Goal: Task Accomplishment & Management: Use online tool/utility

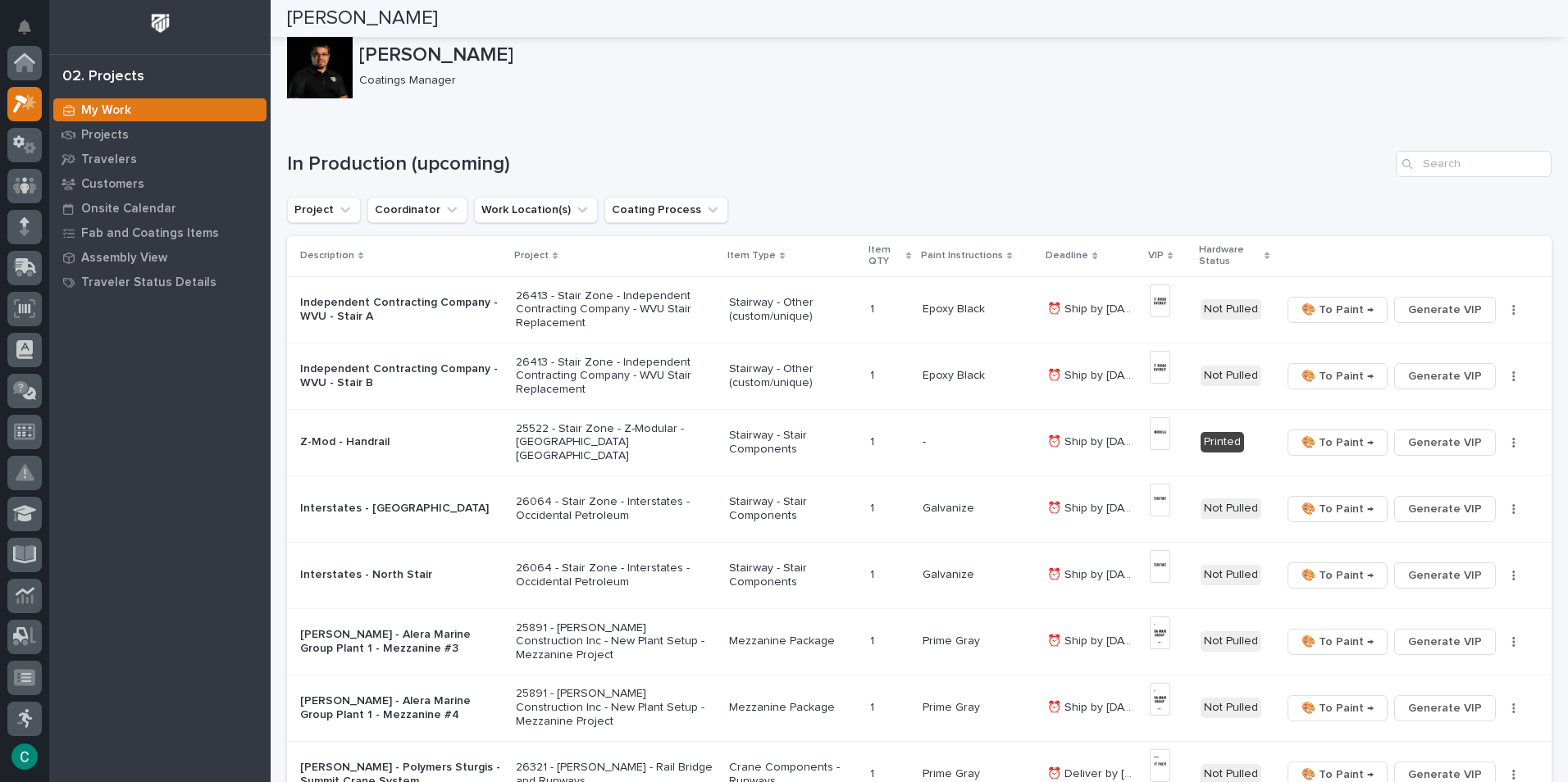
scroll to position [41, 0]
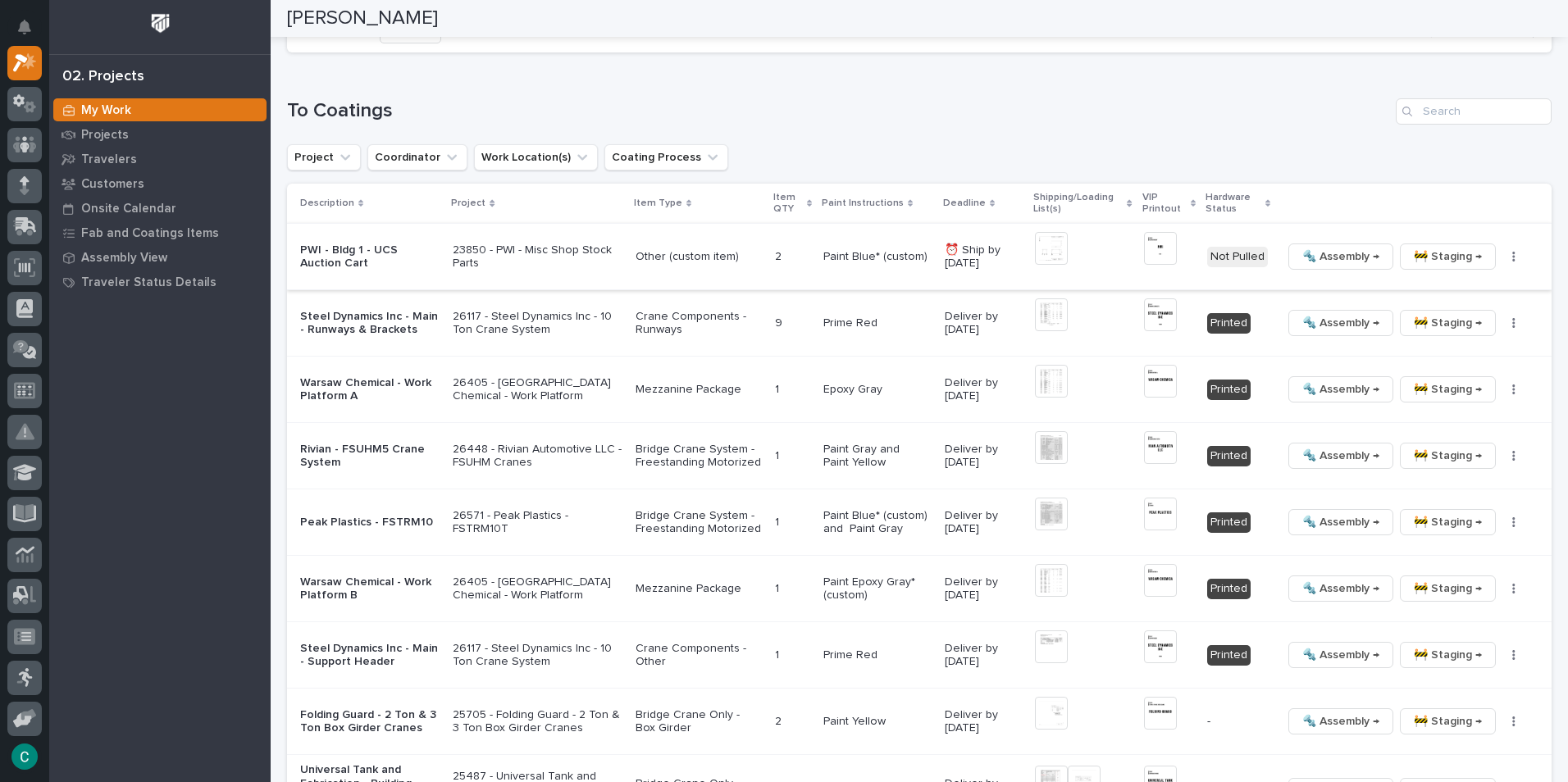
click at [1420, 253] on span "🚧 Staging →" at bounding box center [1448, 256] width 68 height 20
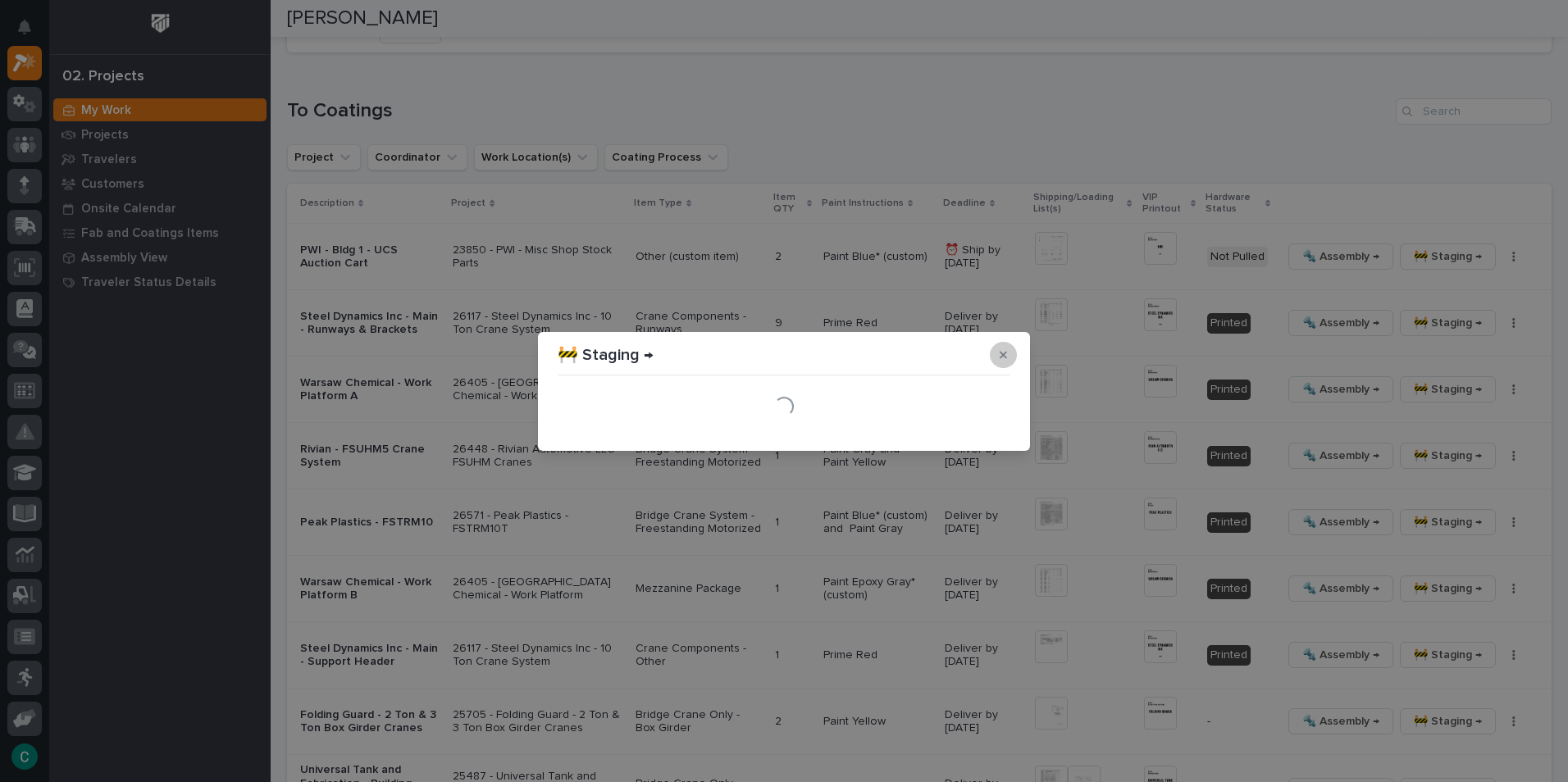
click at [999, 360] on button "button" at bounding box center [1002, 355] width 27 height 26
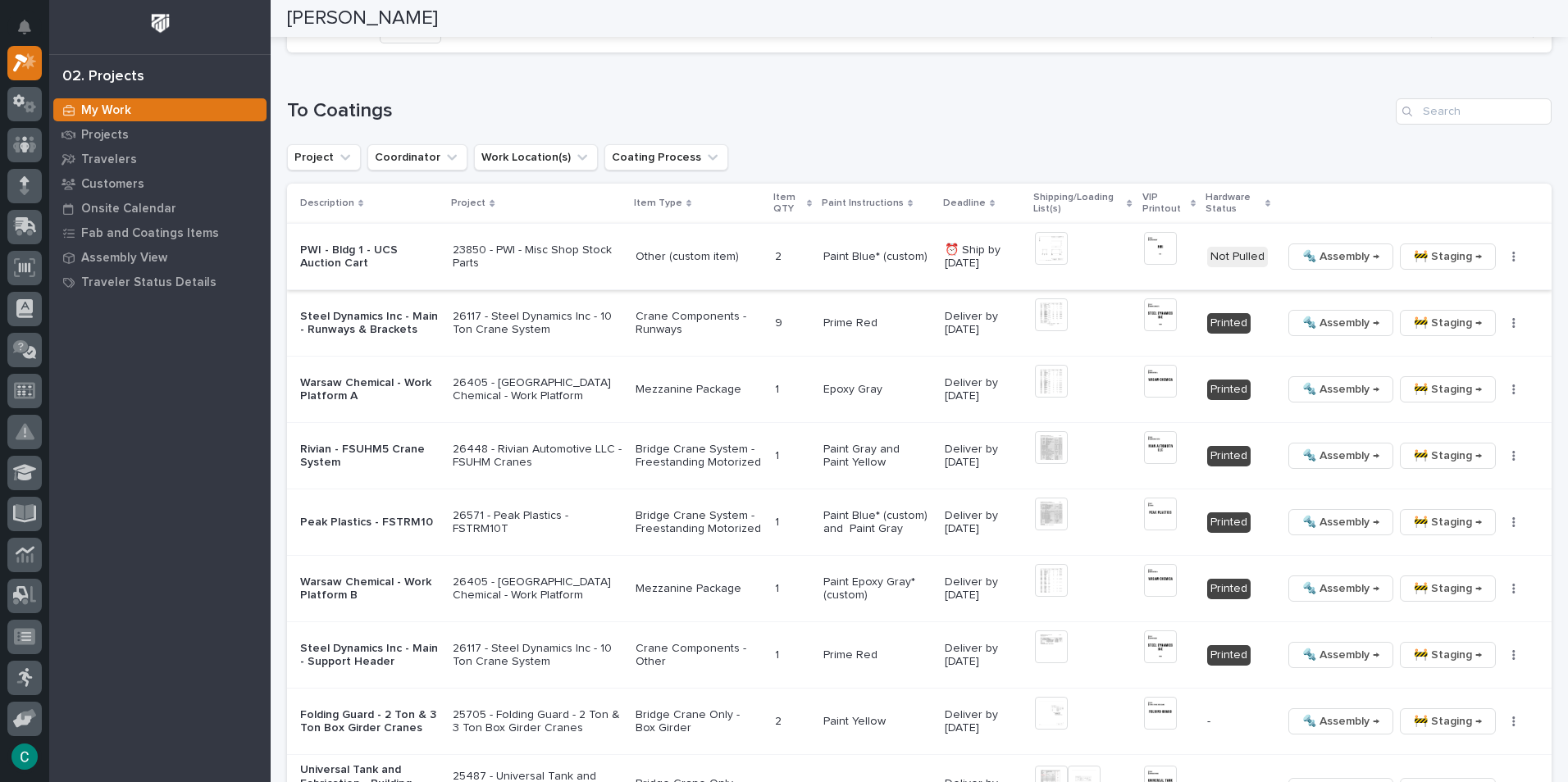
click at [1302, 255] on span "🔩 Assembly →" at bounding box center [1340, 256] width 77 height 20
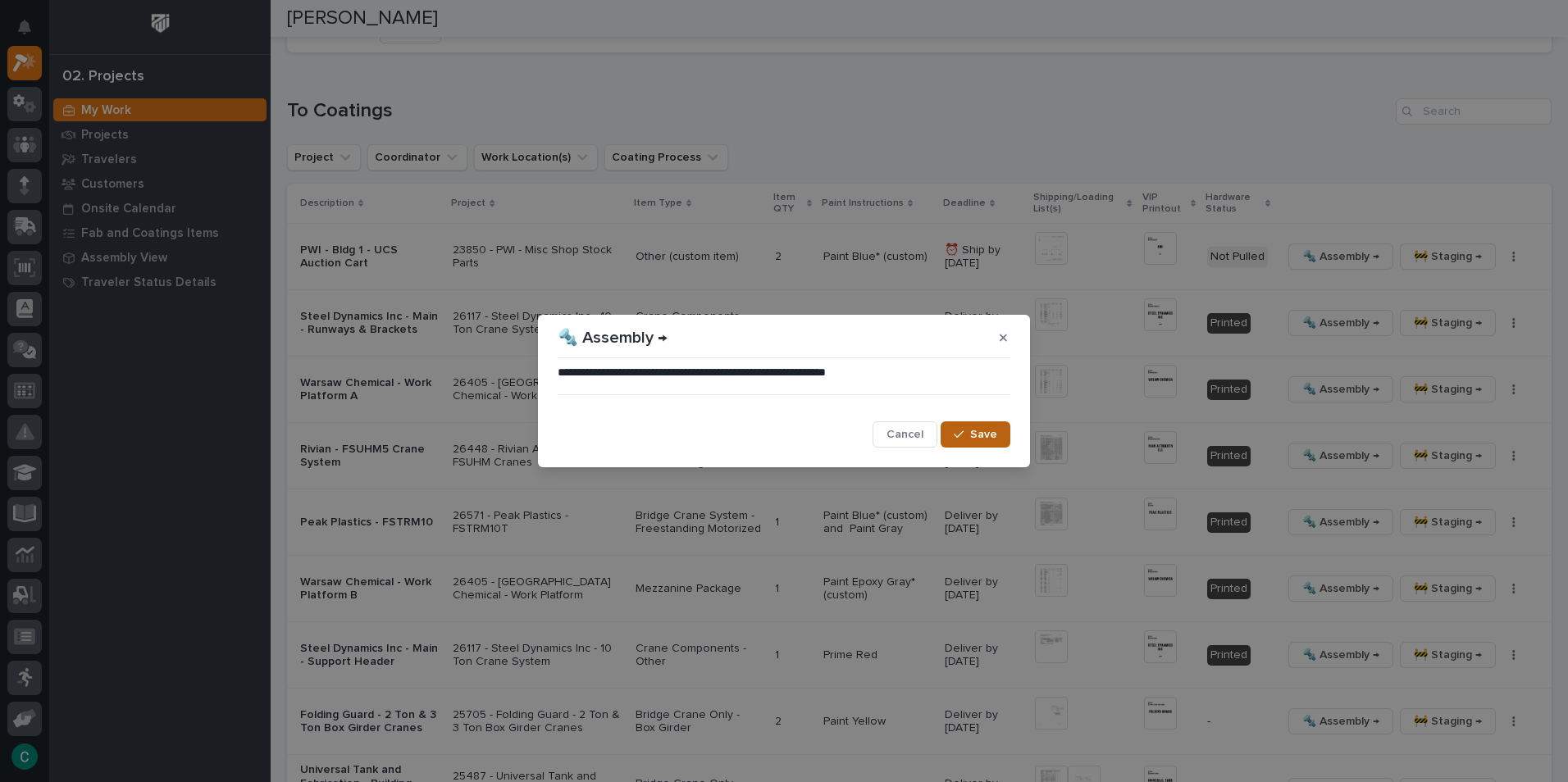
click at [984, 438] on span "Save" at bounding box center [983, 434] width 27 height 15
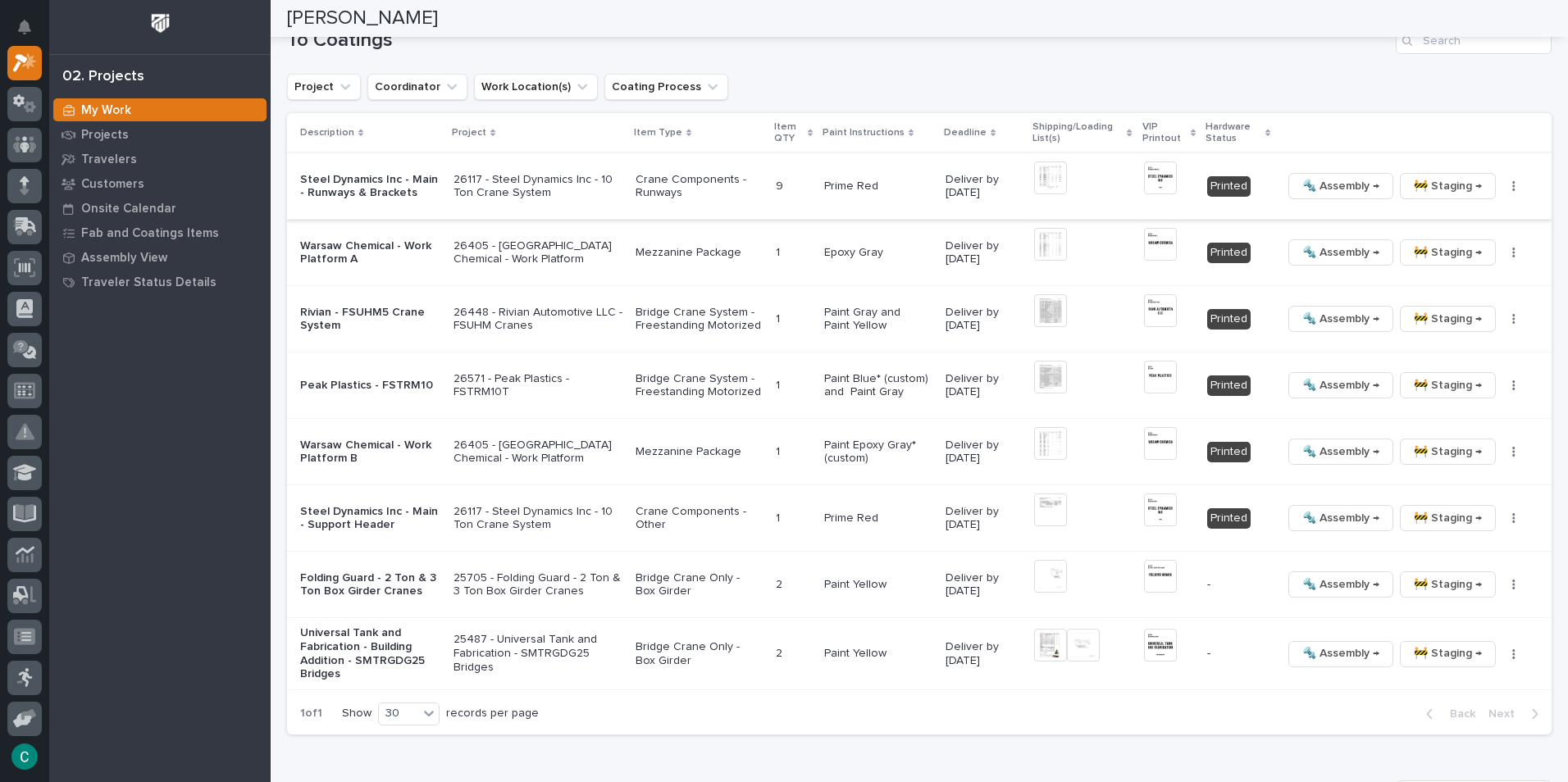
scroll to position [1668, 0]
click at [1158, 312] on img at bounding box center [1160, 310] width 33 height 33
click at [1328, 383] on span "🔩 Assembly →" at bounding box center [1340, 385] width 77 height 20
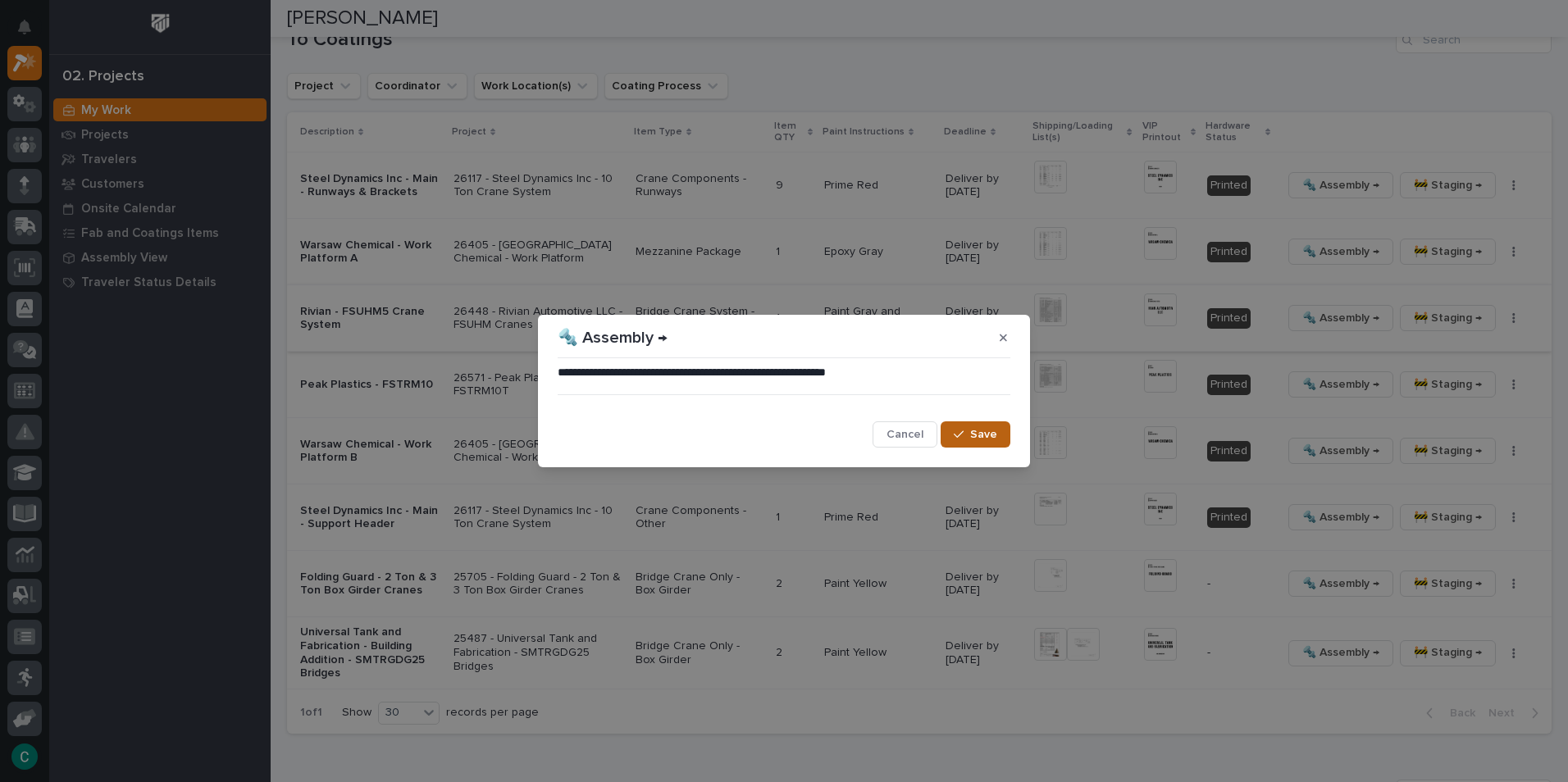
click at [979, 427] on span "Save" at bounding box center [983, 434] width 27 height 15
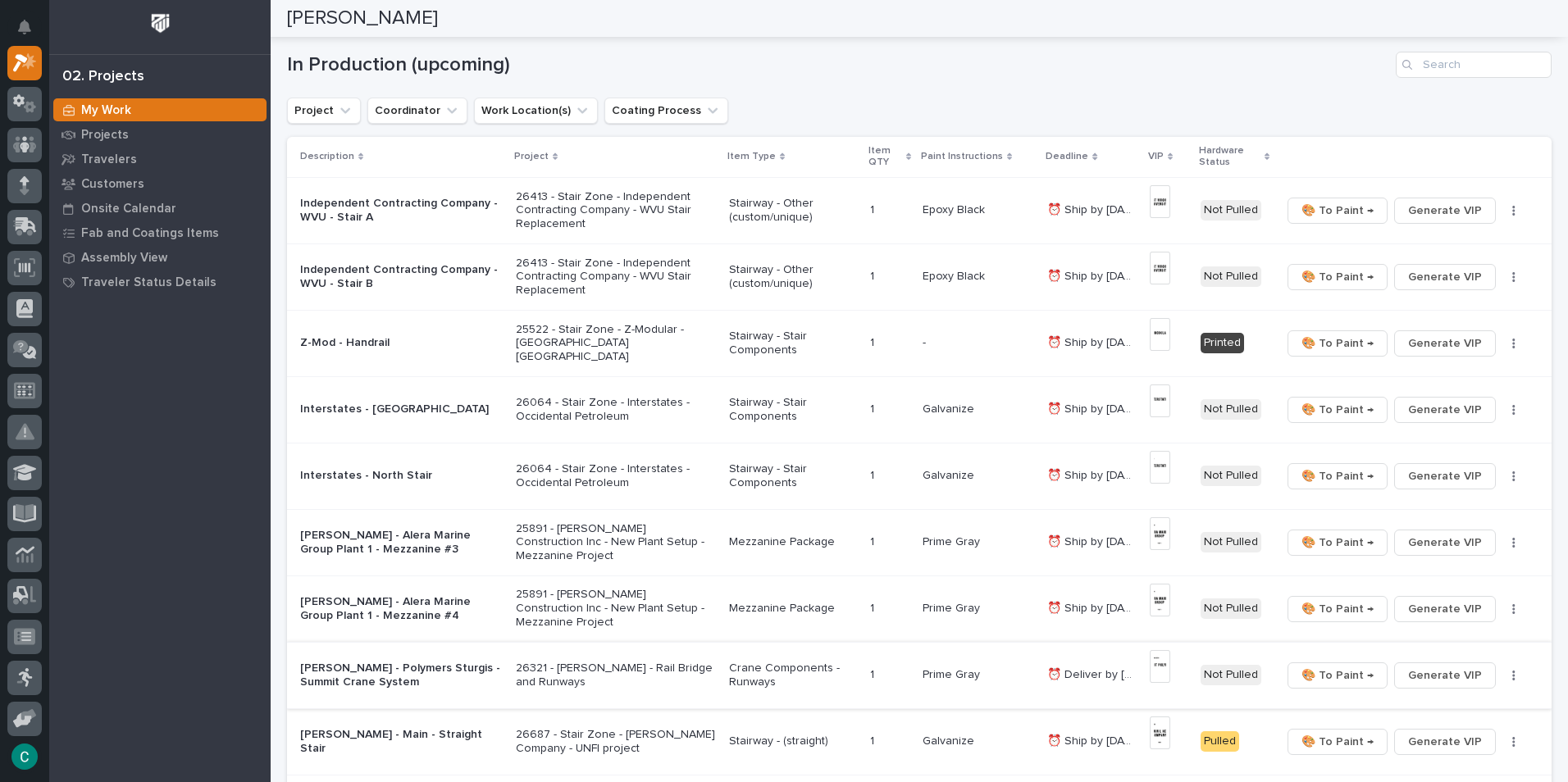
scroll to position [0, 0]
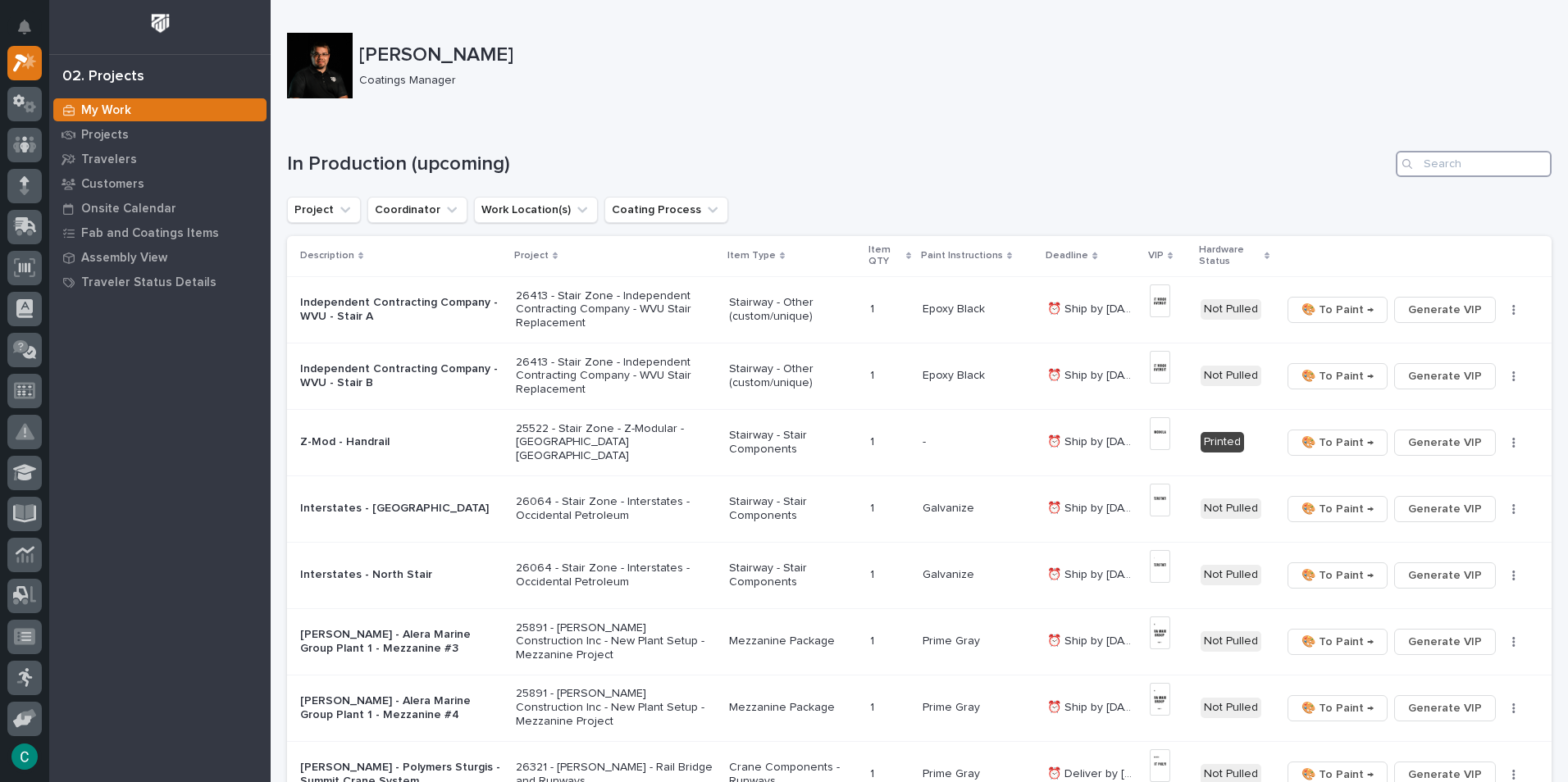
click at [1451, 166] on input "Search" at bounding box center [1474, 164] width 156 height 26
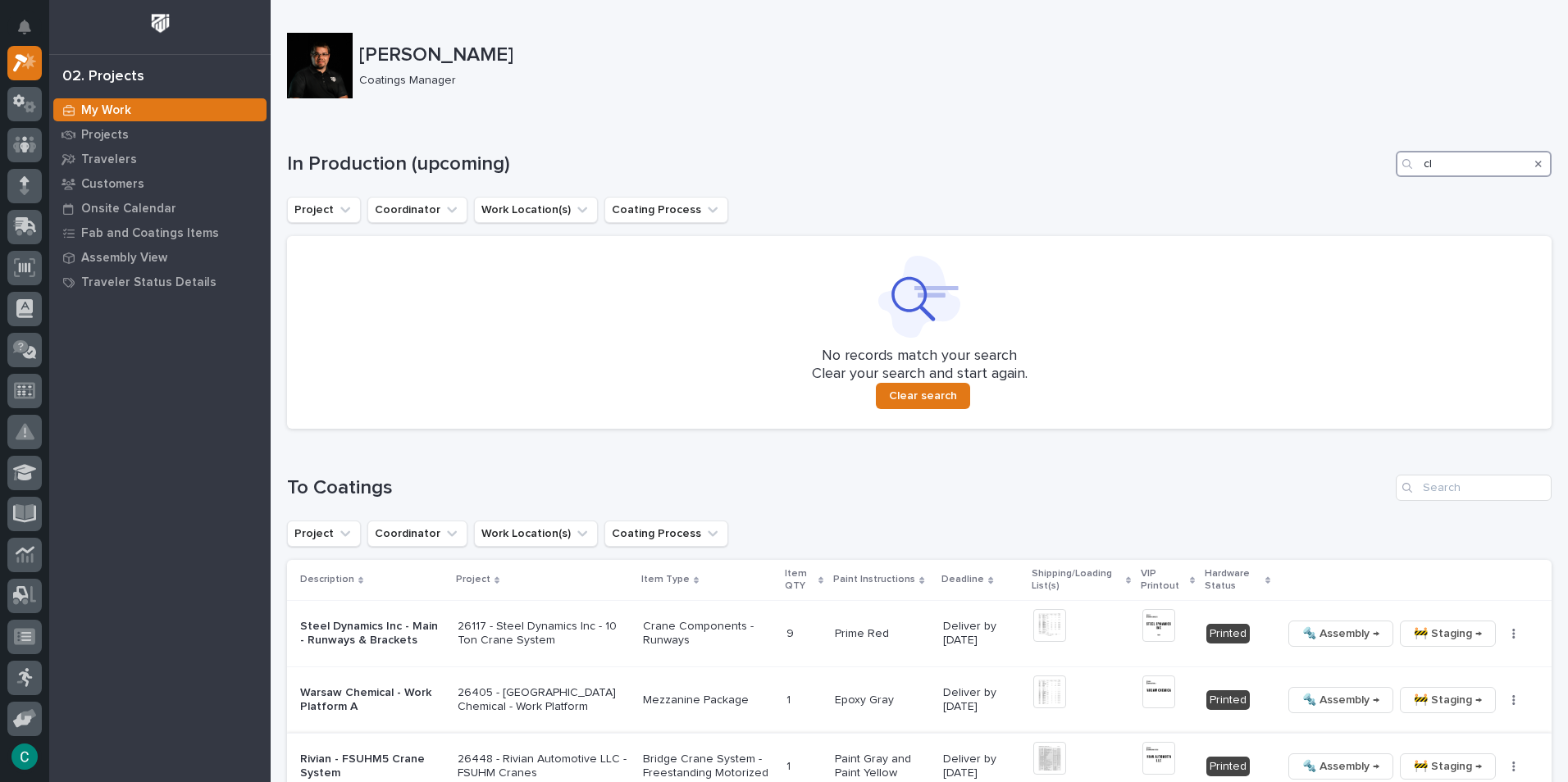
type input "c"
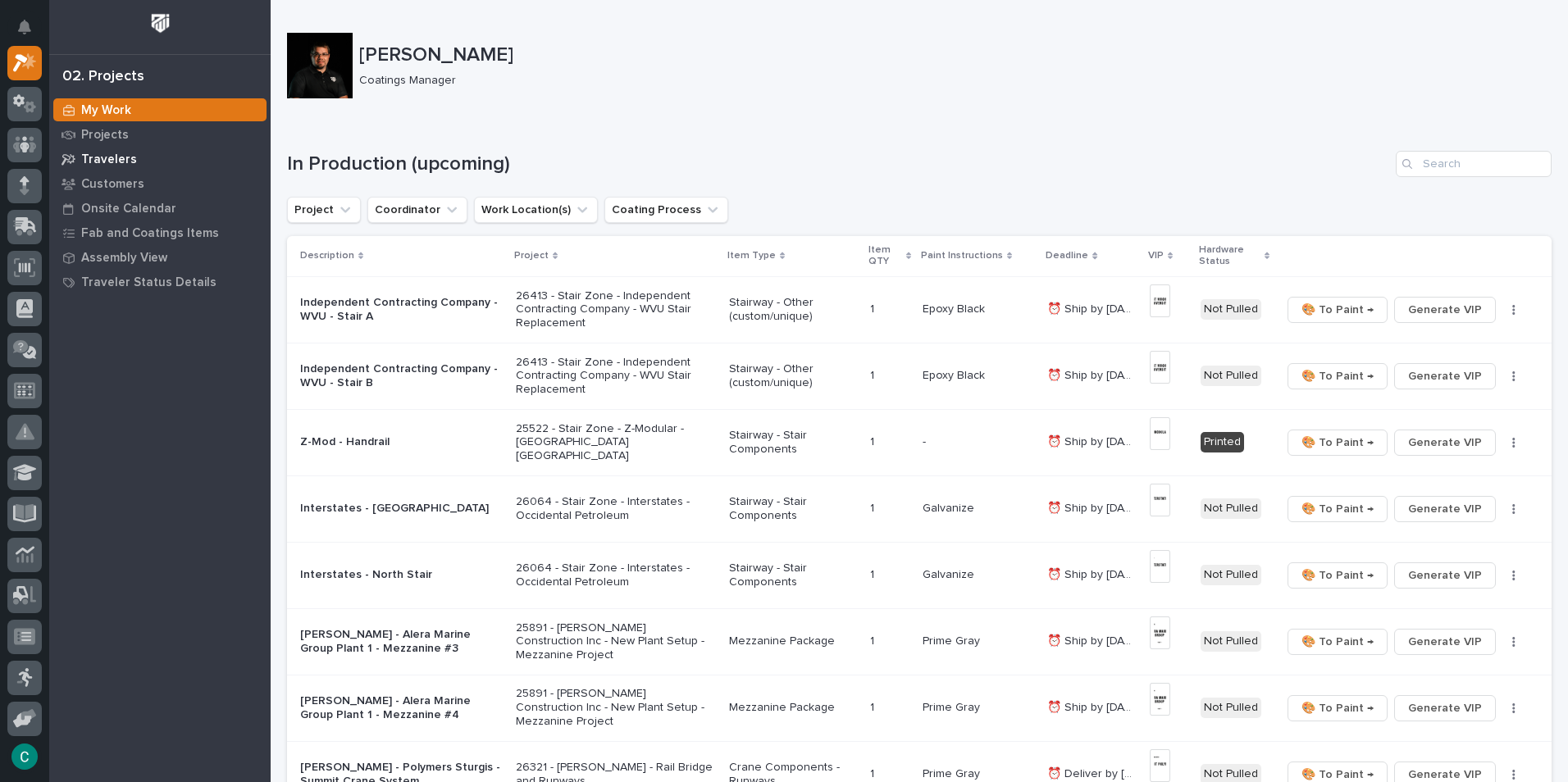
click at [113, 157] on p "Travelers" at bounding box center [109, 159] width 55 height 15
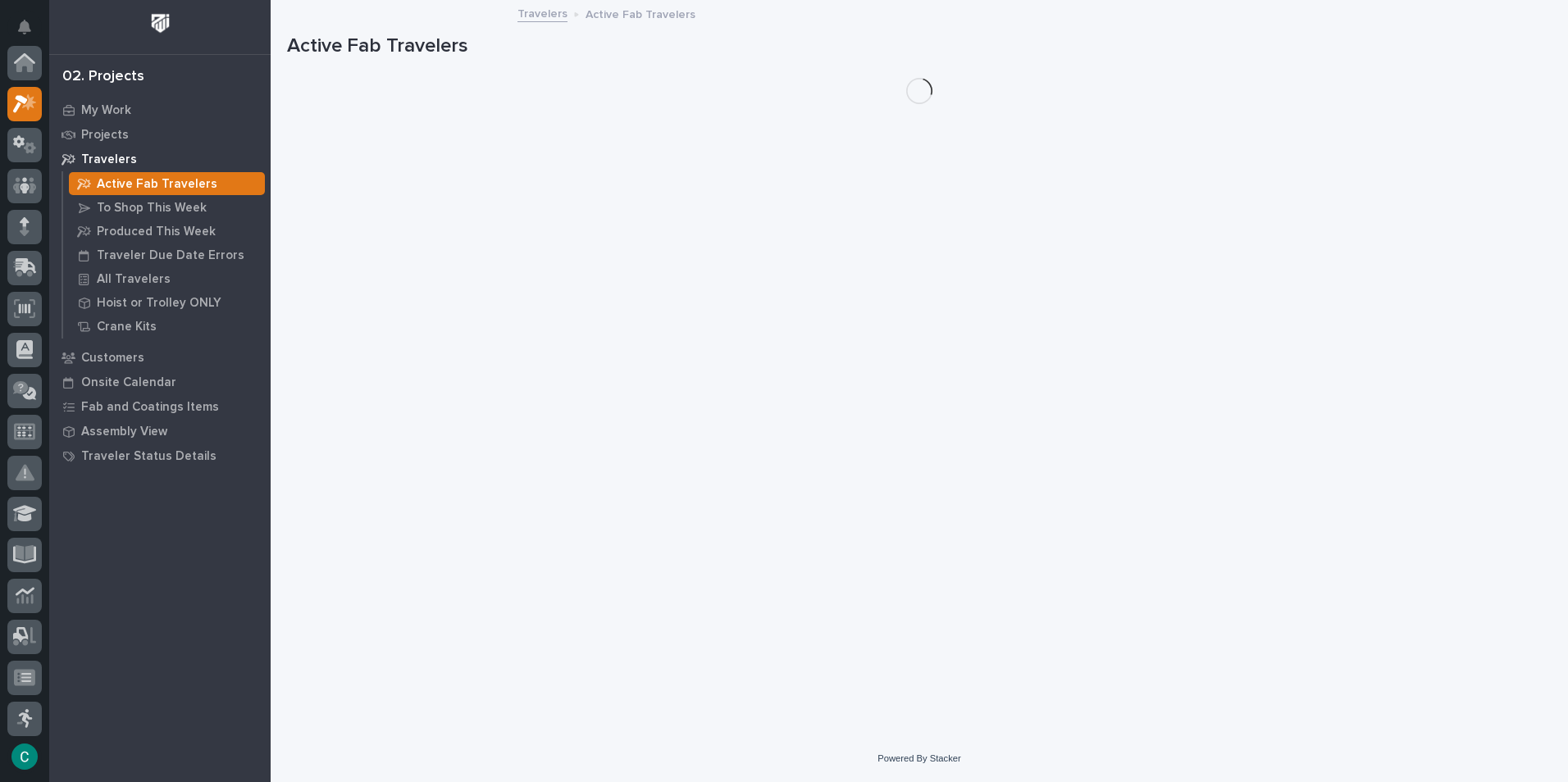
scroll to position [41, 0]
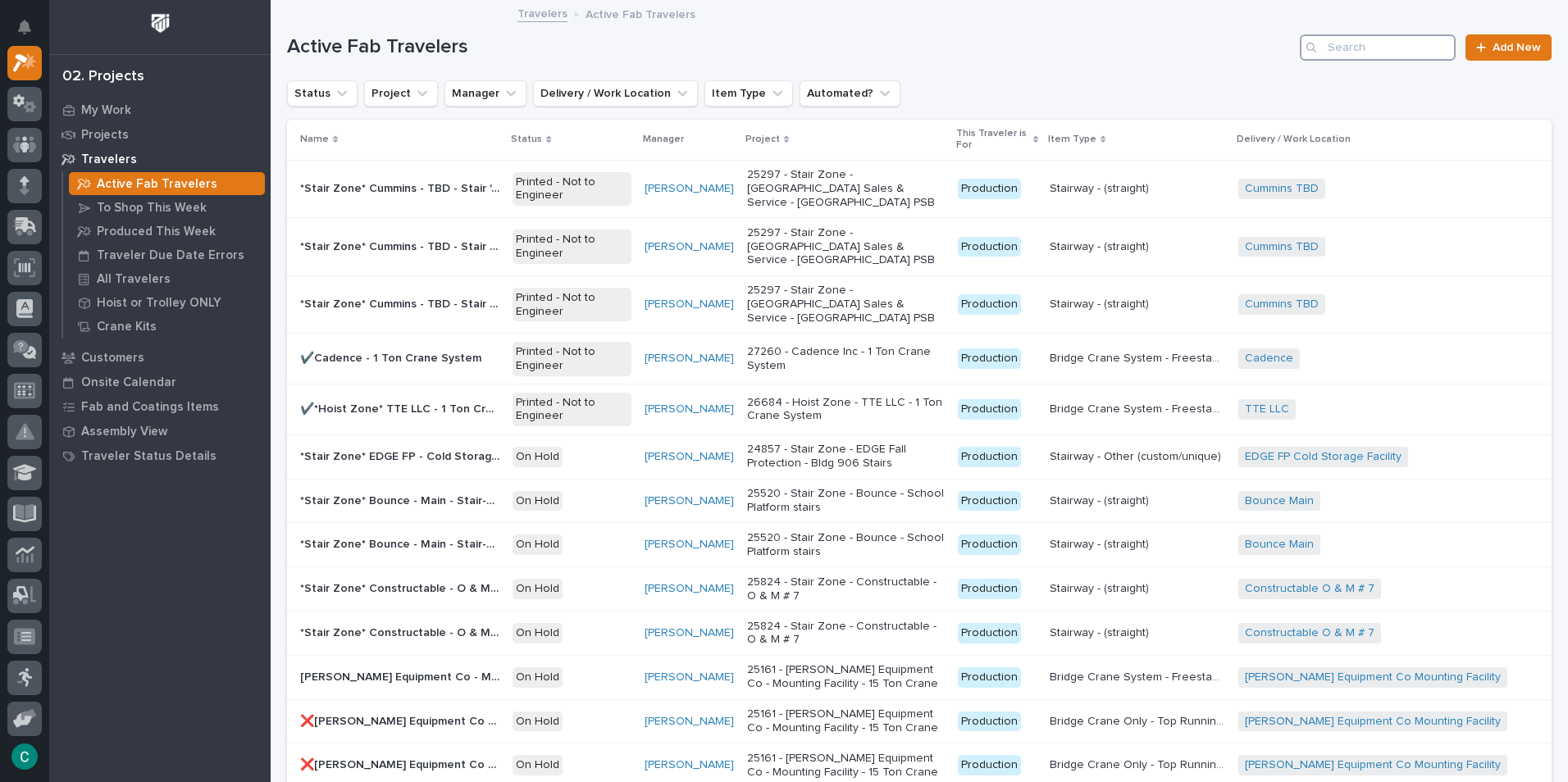
click at [1378, 37] on input "Search" at bounding box center [1377, 48] width 156 height 26
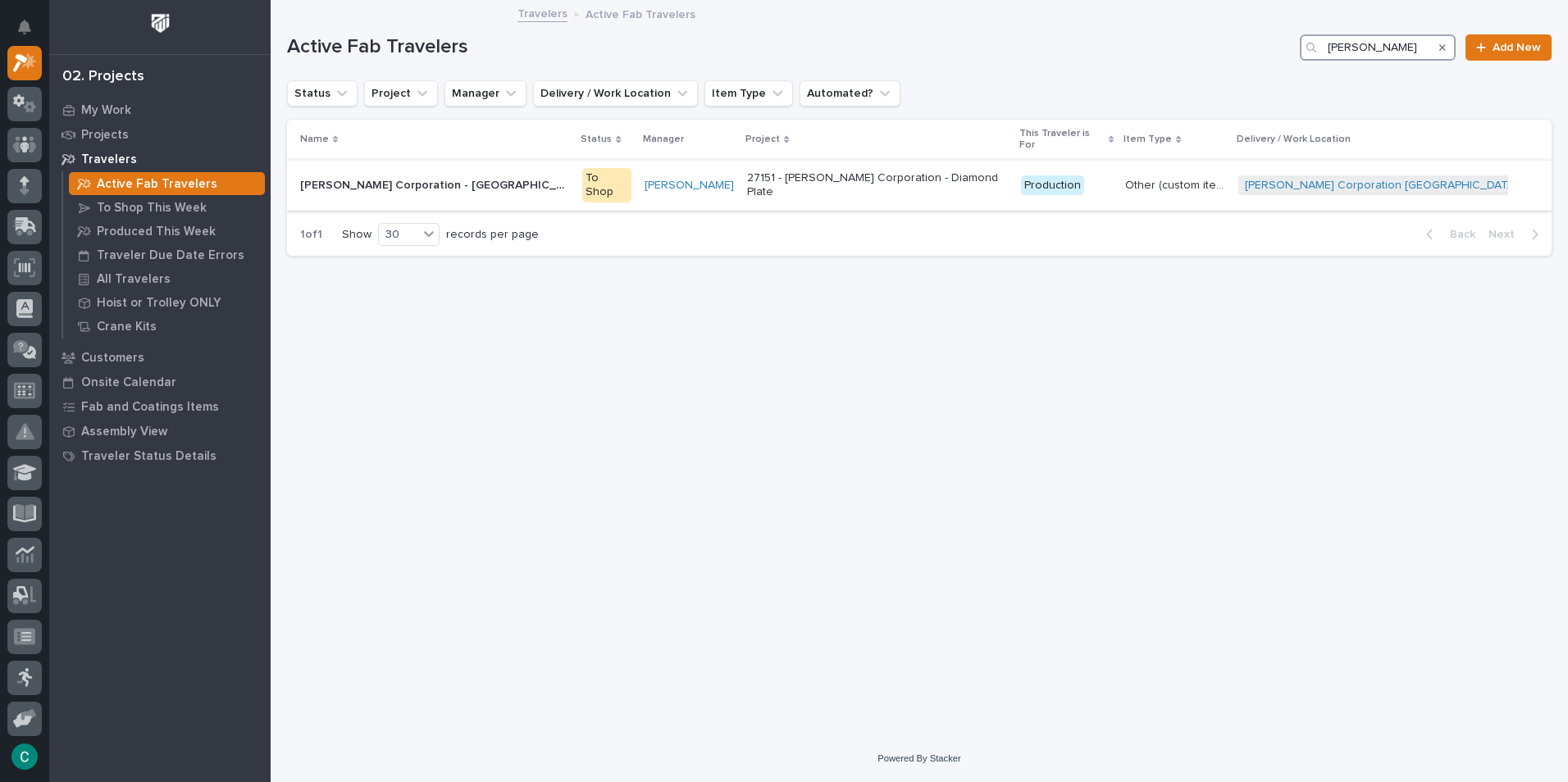
type input "[PERSON_NAME]"
click at [541, 176] on p "[PERSON_NAME] Corporation - [GEOGRAPHIC_DATA] - Diamond Plate" at bounding box center [436, 184] width 272 height 17
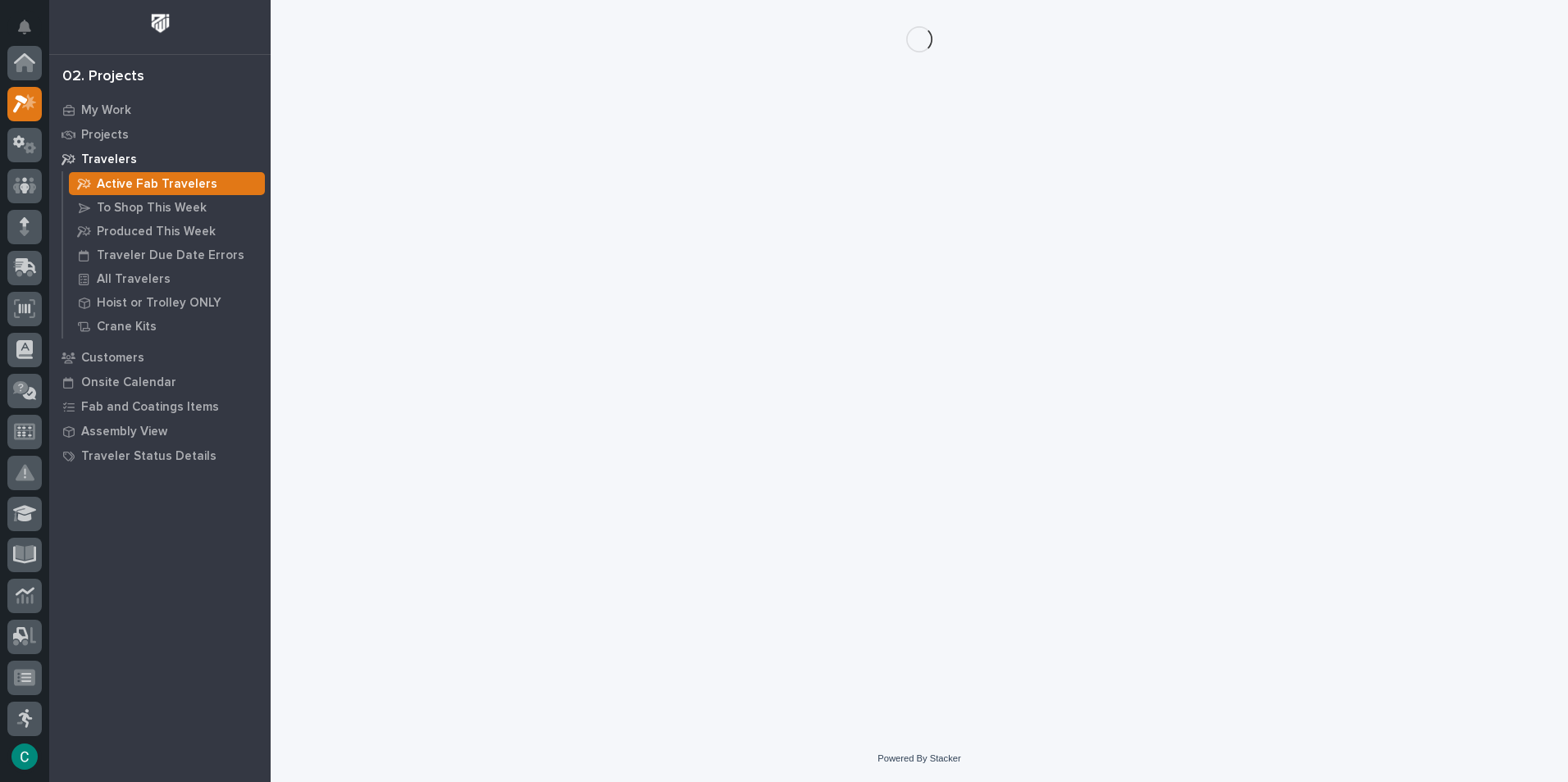
scroll to position [41, 0]
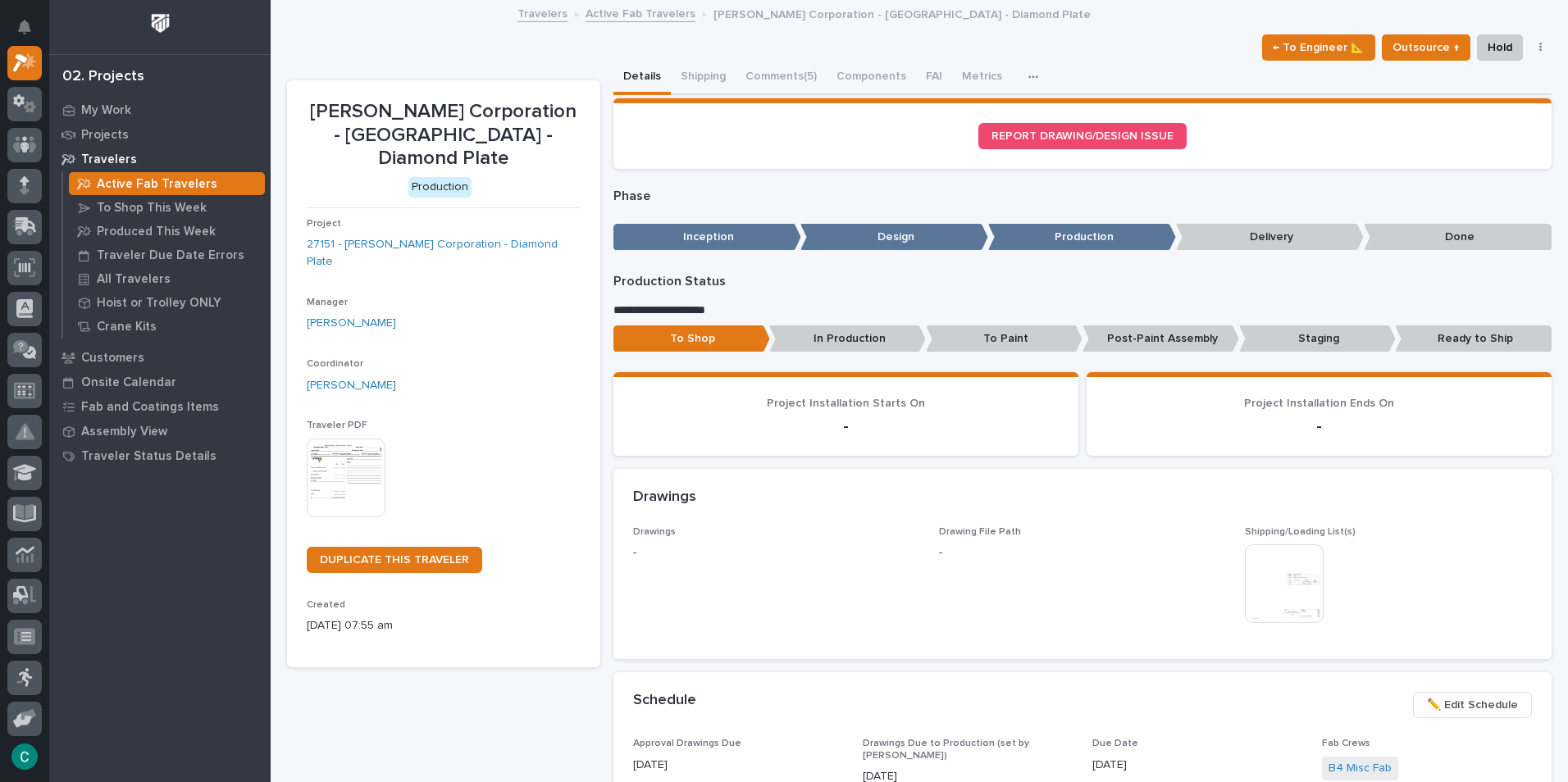
click at [1046, 338] on p "To Paint" at bounding box center [1004, 339] width 157 height 27
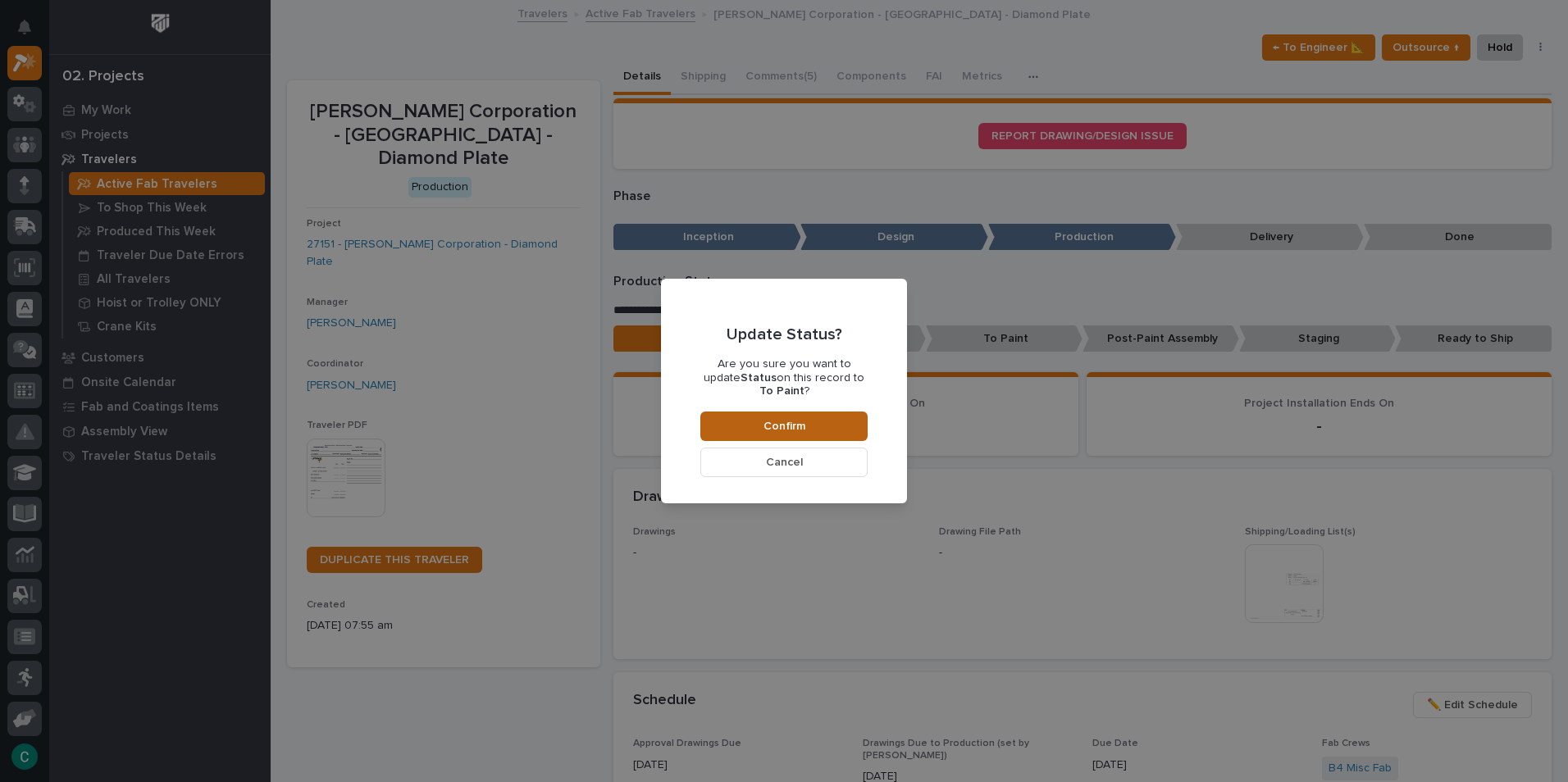
click at [839, 419] on button "Confirm" at bounding box center [783, 426] width 167 height 29
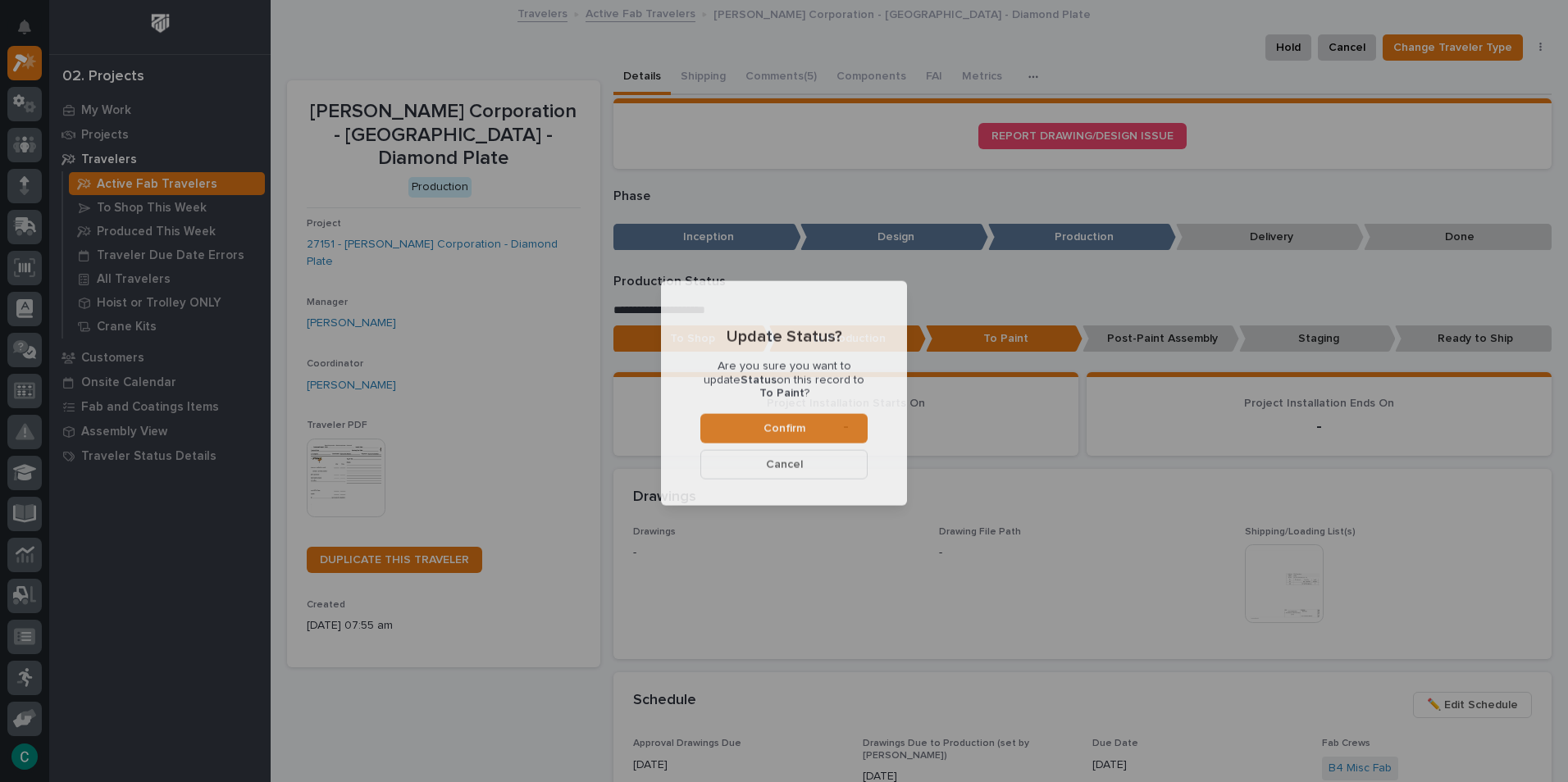
scroll to position [99, 0]
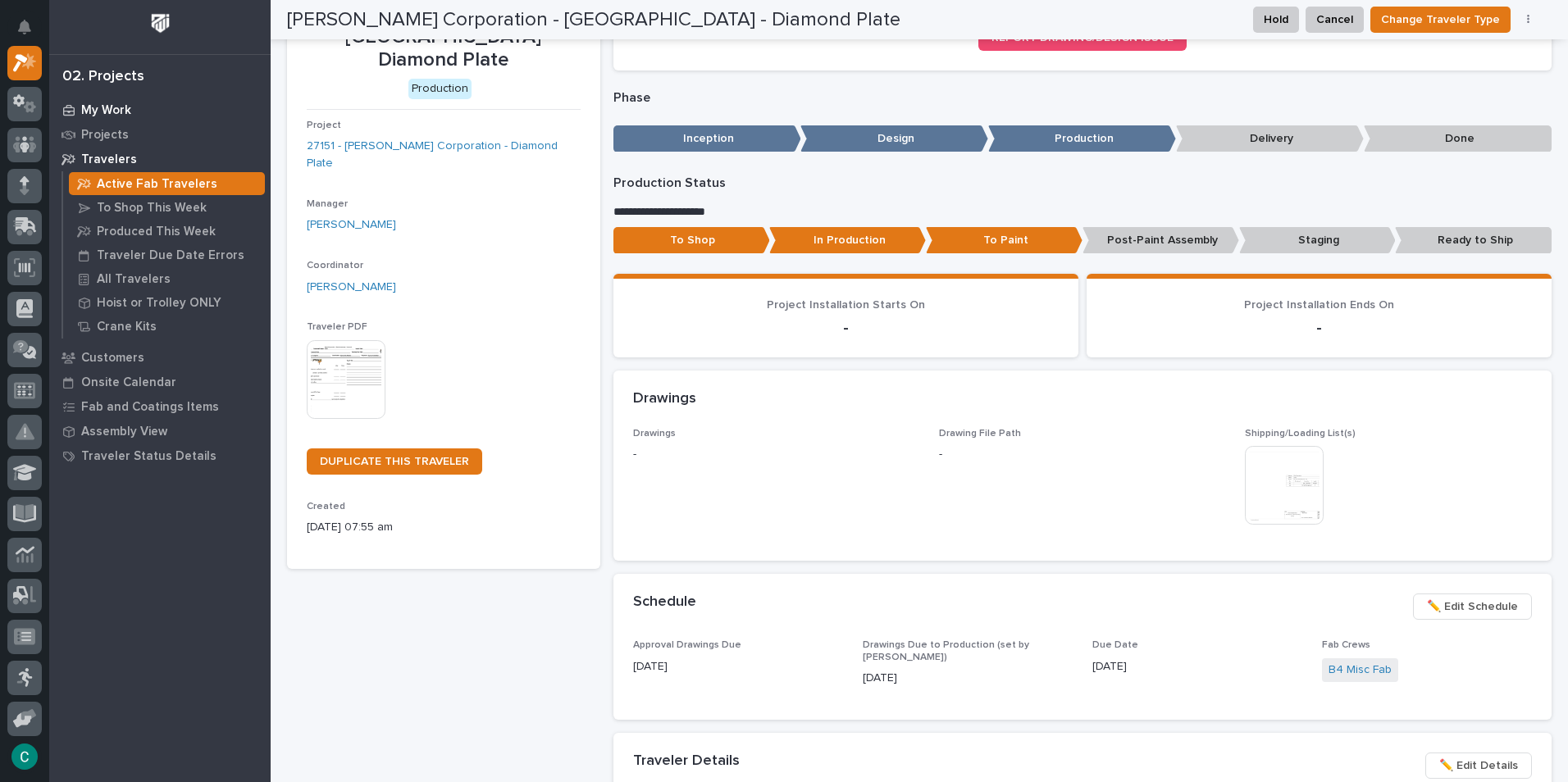
click at [87, 113] on p "My Work" at bounding box center [107, 110] width 50 height 15
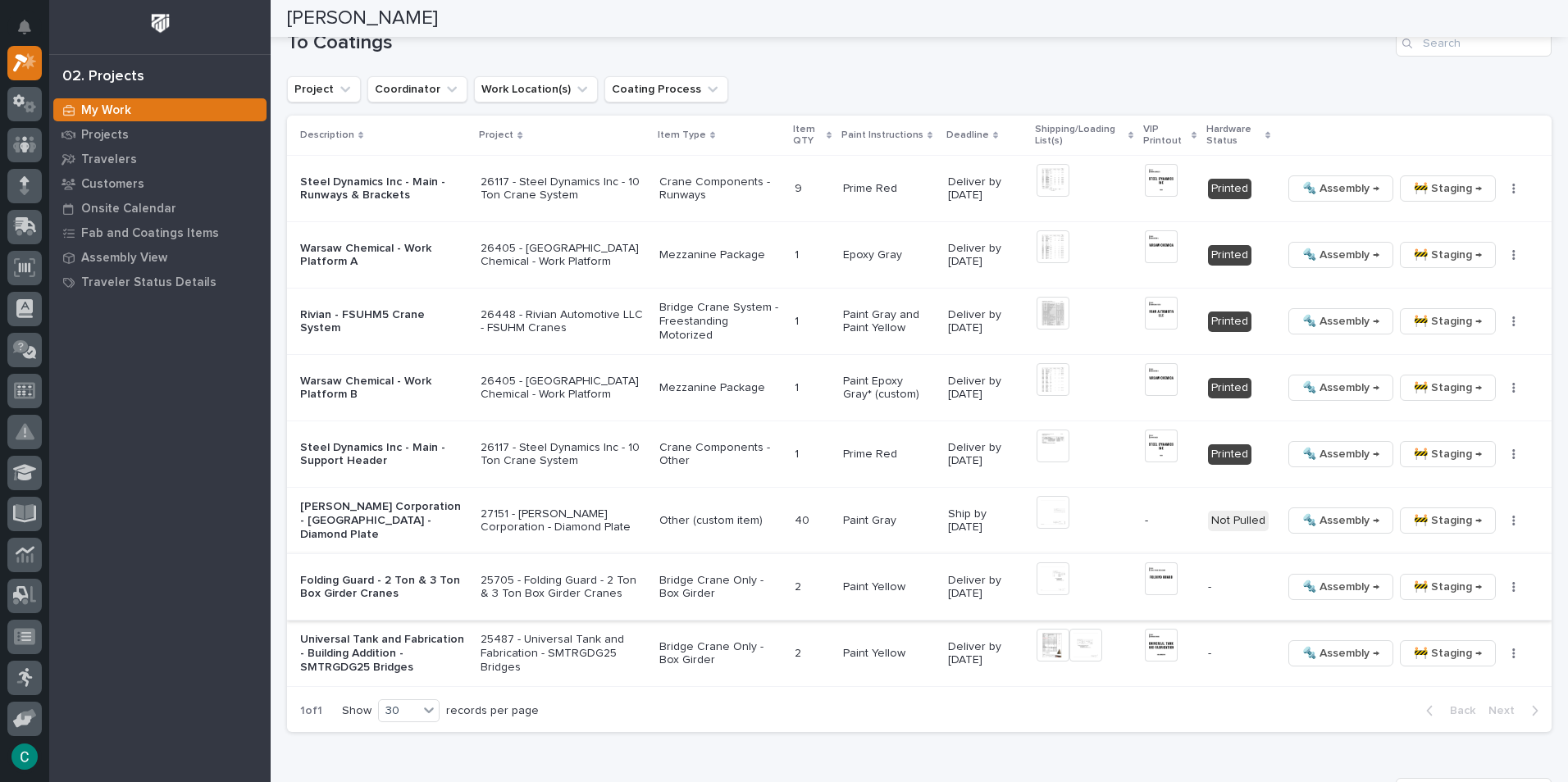
scroll to position [1803, 0]
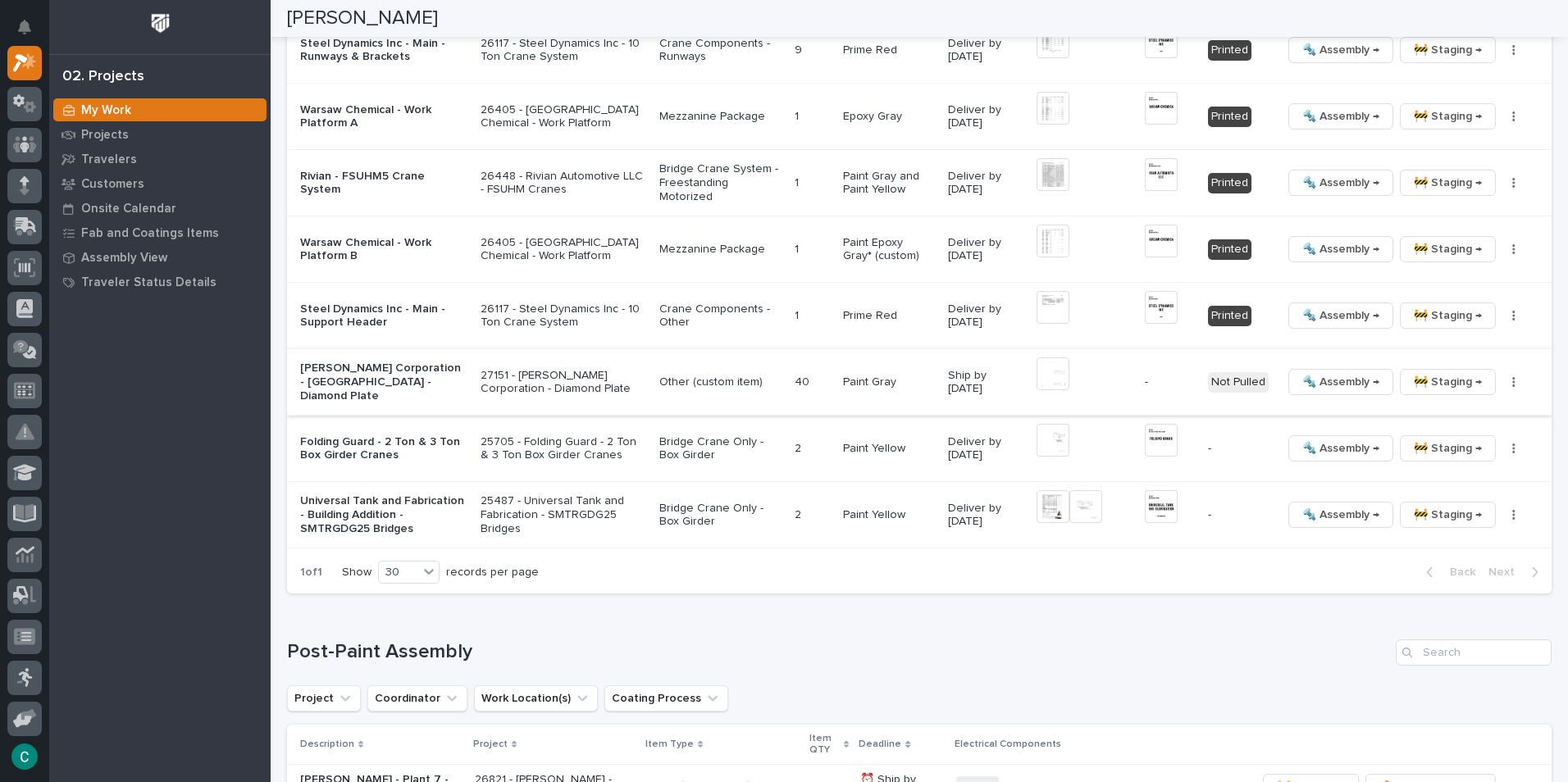
click at [1512, 380] on icon "button" at bounding box center [1513, 381] width 3 height 11
click at [1439, 468] on span "Generate VIP" at bounding box center [1442, 468] width 70 height 20
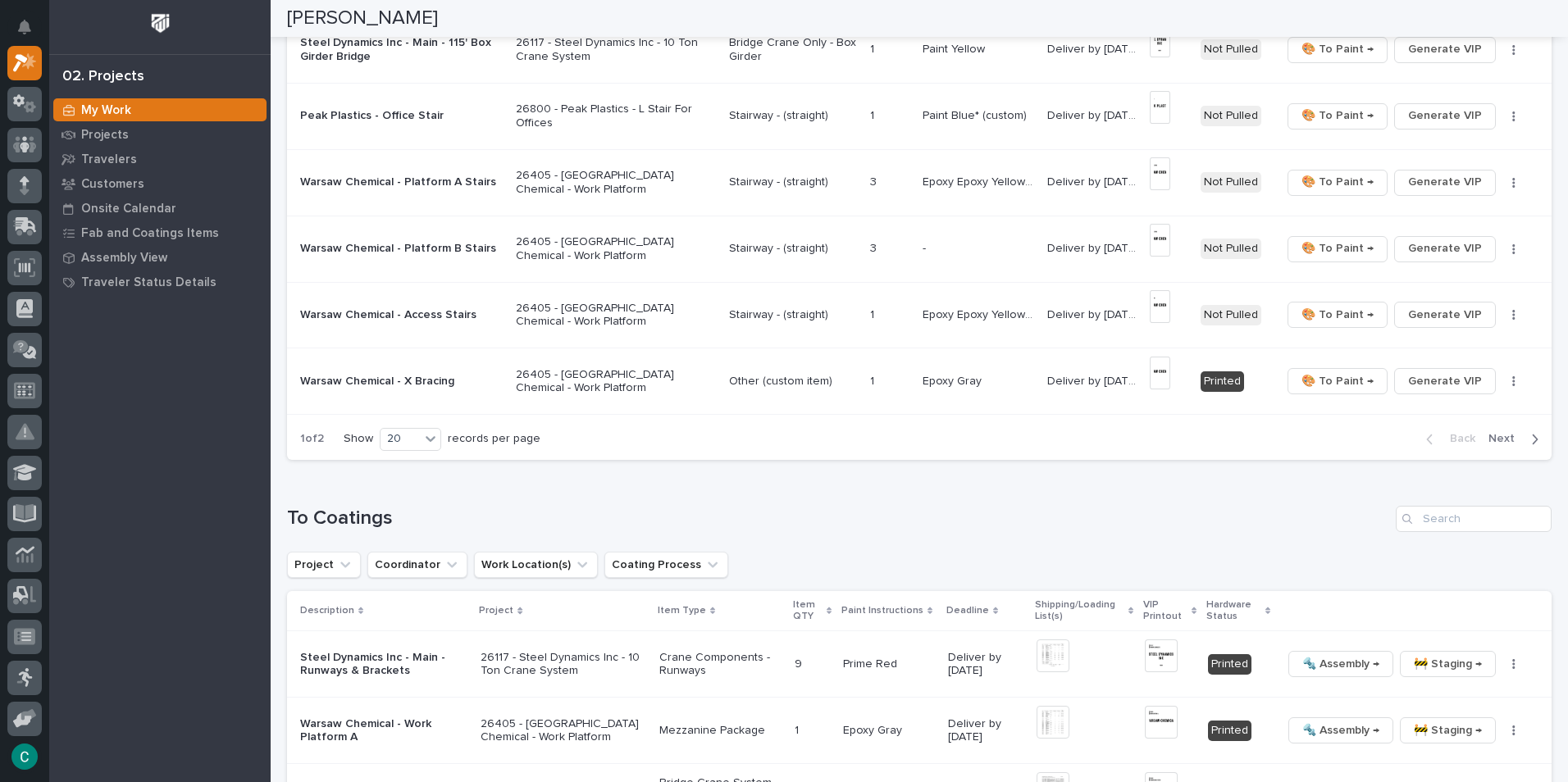
scroll to position [1230, 0]
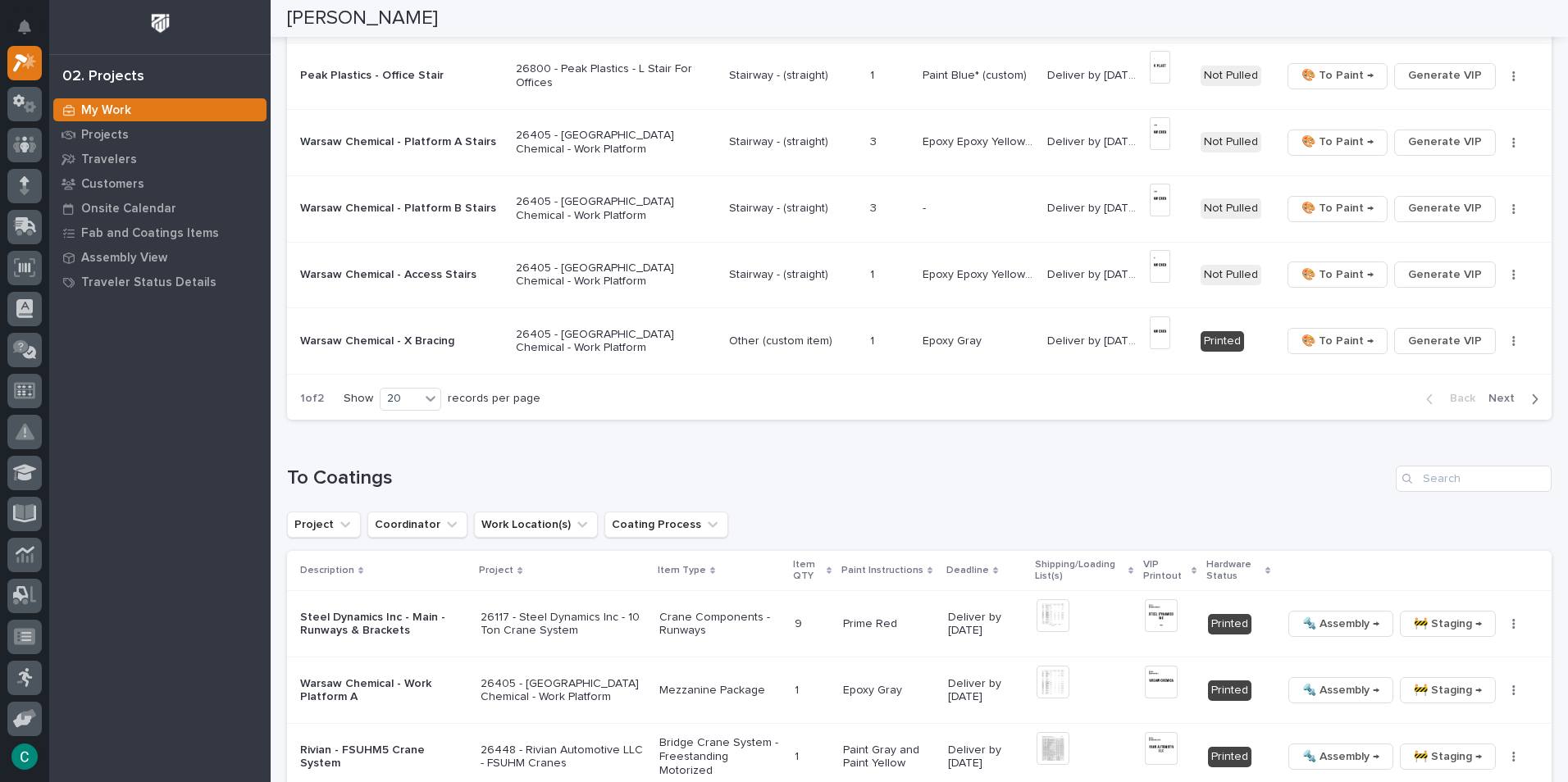
click at [1488, 397] on span "Next" at bounding box center [1506, 397] width 36 height 15
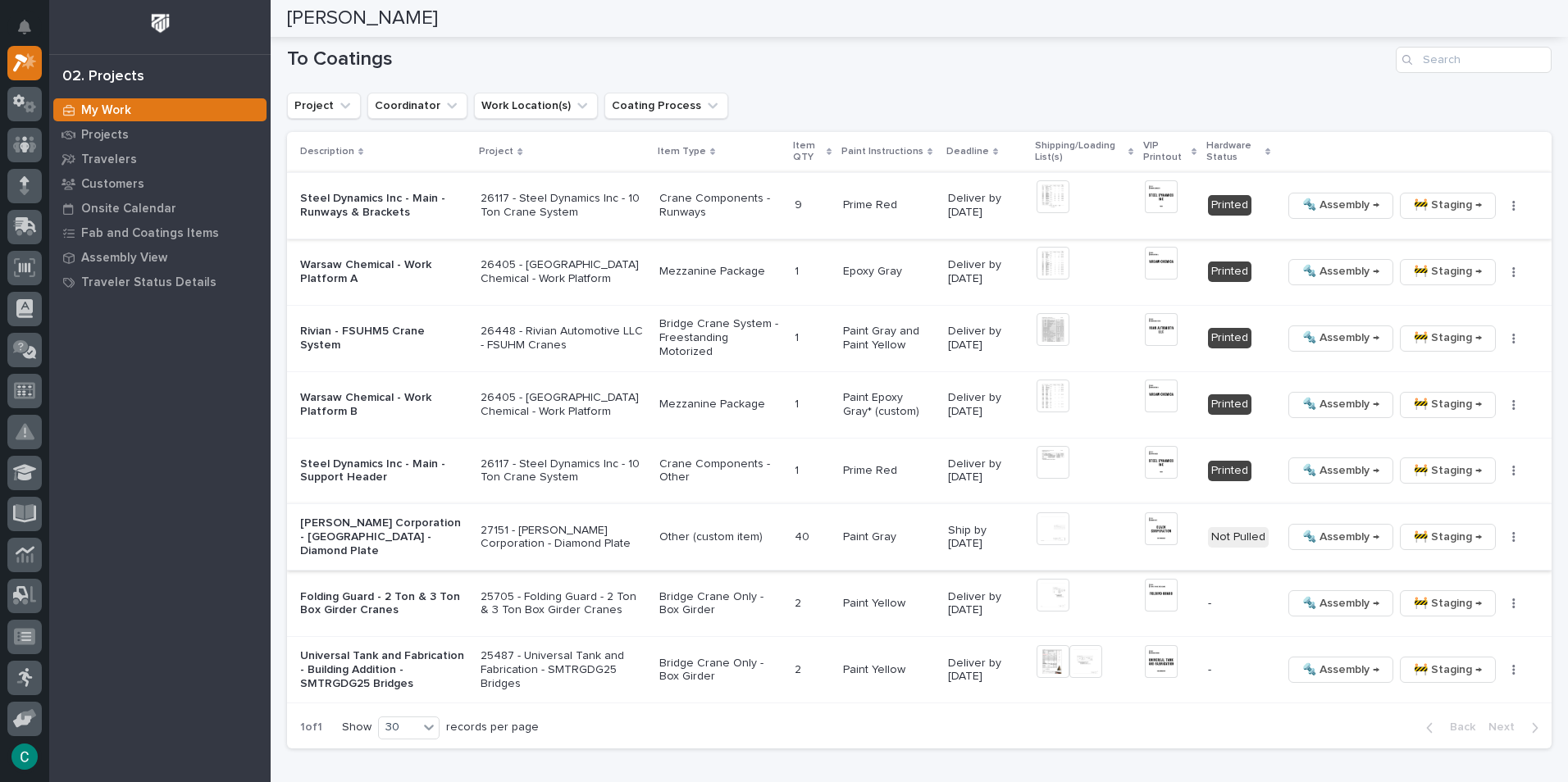
scroll to position [1406, 0]
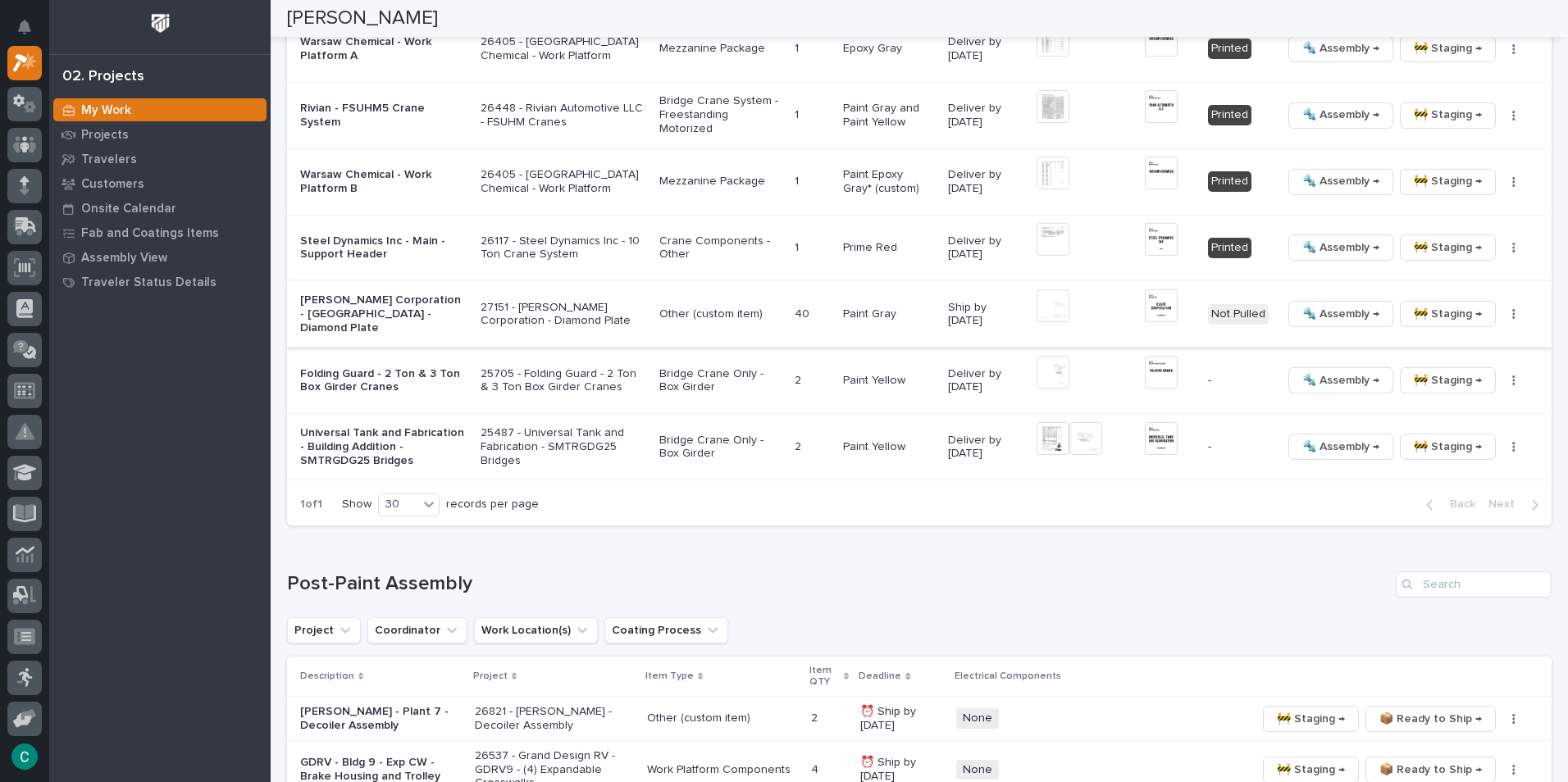
click at [1147, 312] on img at bounding box center [1161, 306] width 33 height 33
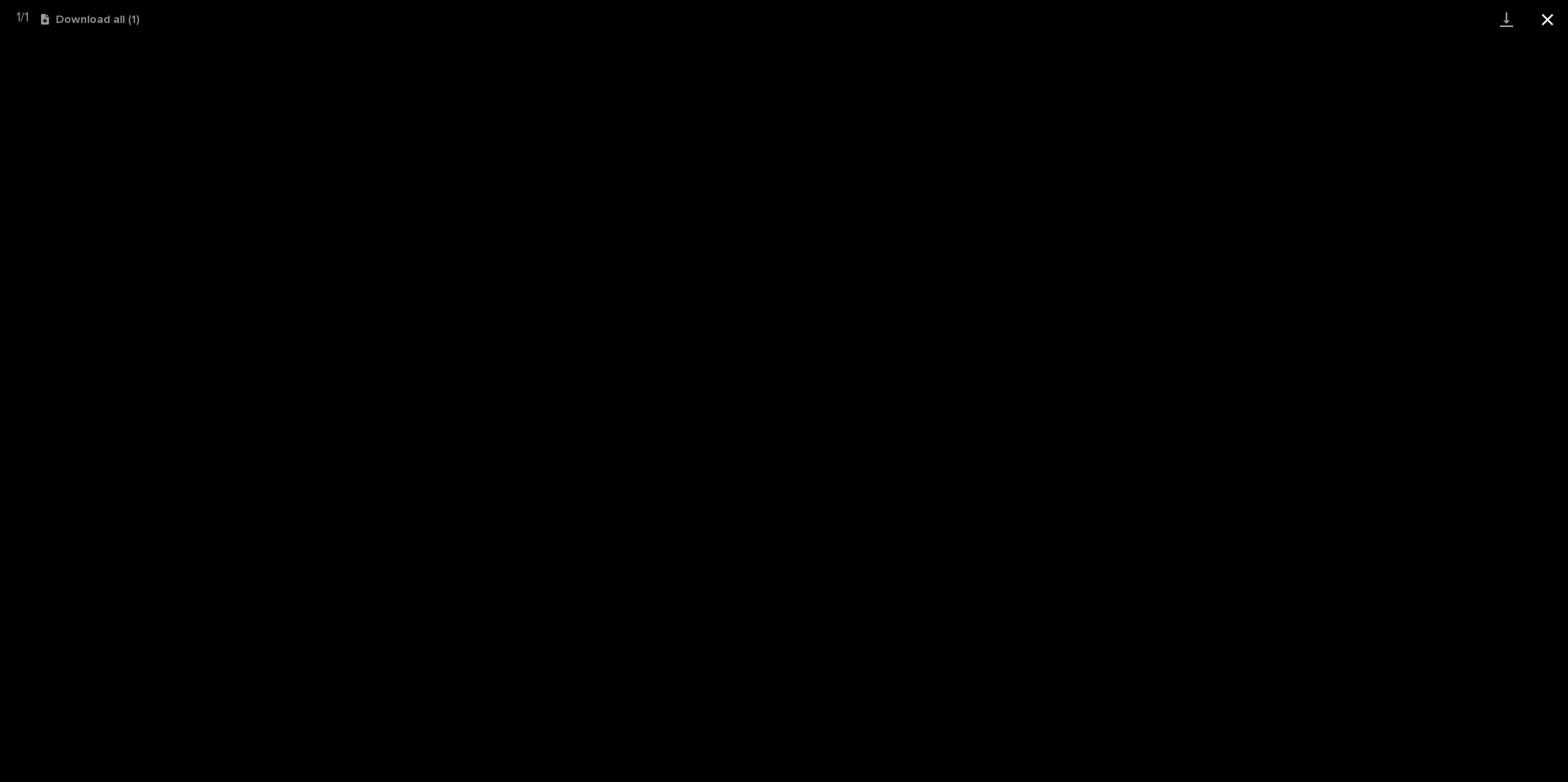
click at [1558, 16] on button "Close gallery" at bounding box center [1546, 19] width 41 height 38
